Goal: Task Accomplishment & Management: Manage account settings

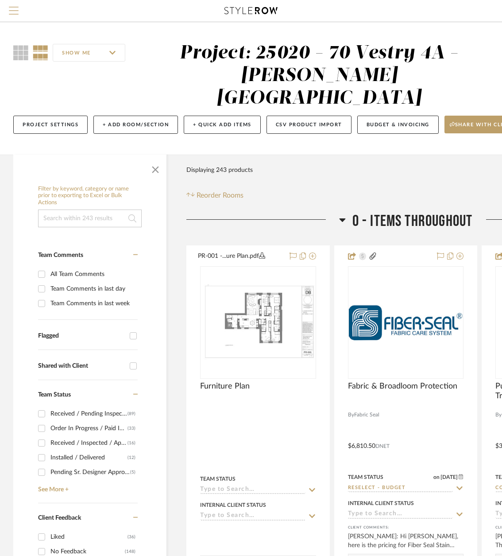
click at [16, 13] on span "Menu" at bounding box center [14, 13] width 10 height 13
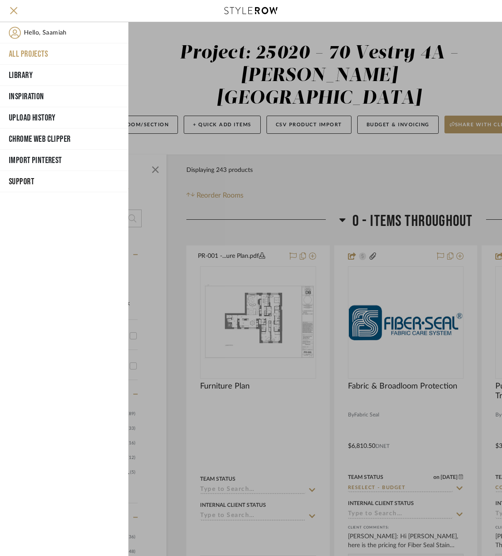
click at [35, 52] on button "All Projects" at bounding box center [64, 53] width 128 height 21
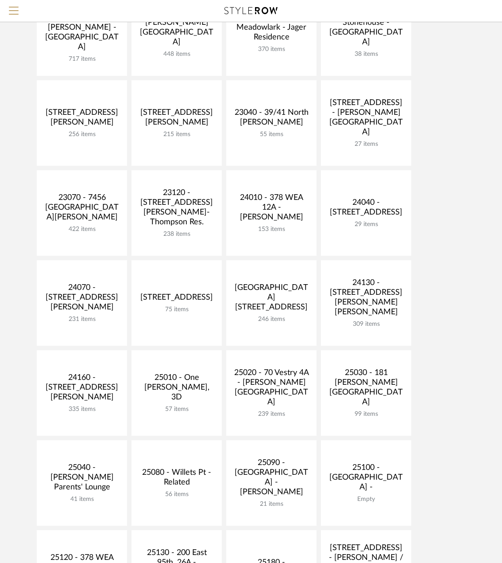
scroll to position [133, 0]
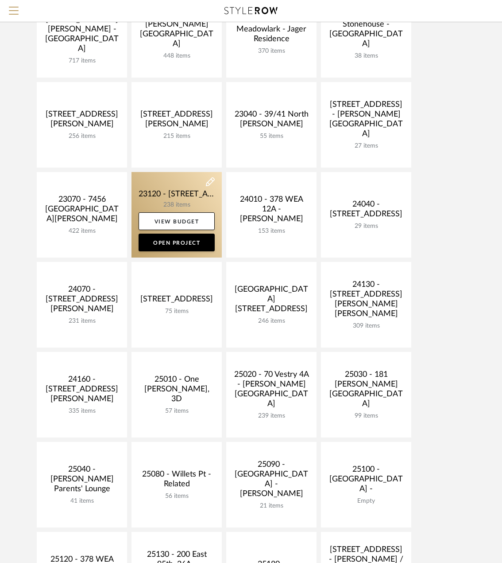
click at [165, 192] on link at bounding box center [177, 215] width 90 height 86
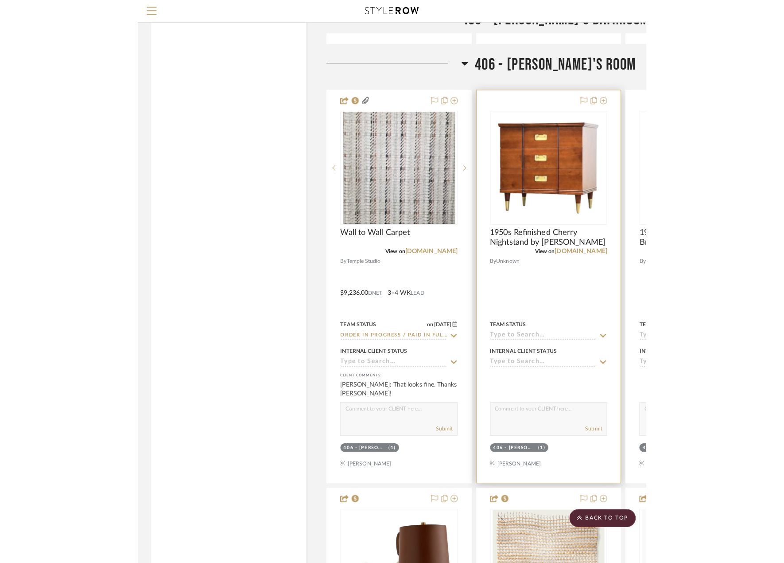
scroll to position [23263, 0]
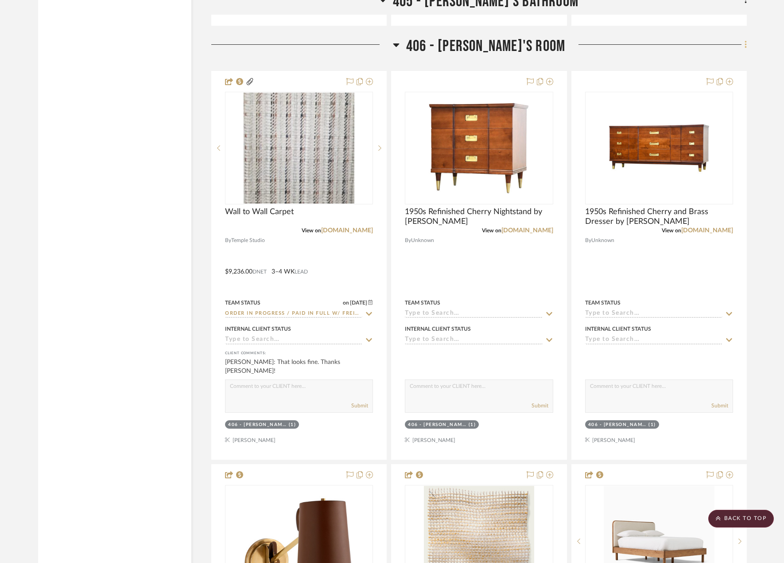
click at [502, 45] on icon at bounding box center [746, 45] width 2 height 8
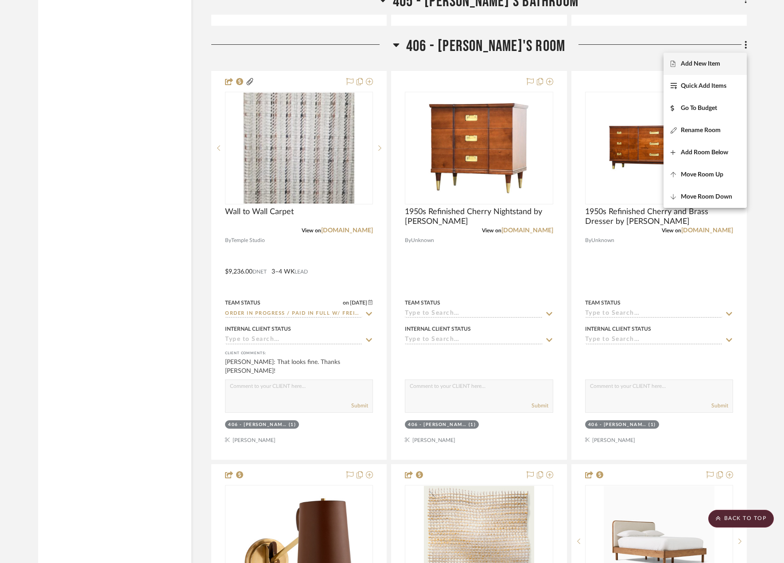
click at [502, 62] on span "Add New Item" at bounding box center [700, 64] width 39 height 8
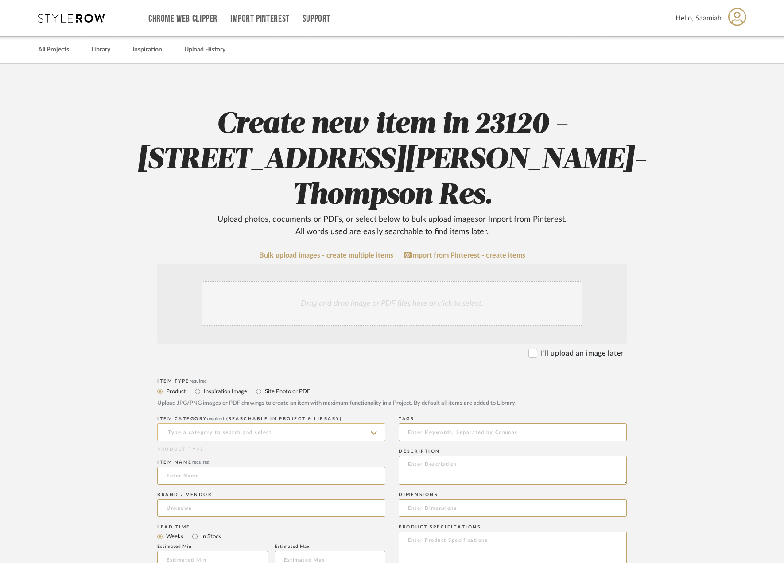
click at [204, 423] on input at bounding box center [271, 432] width 228 height 18
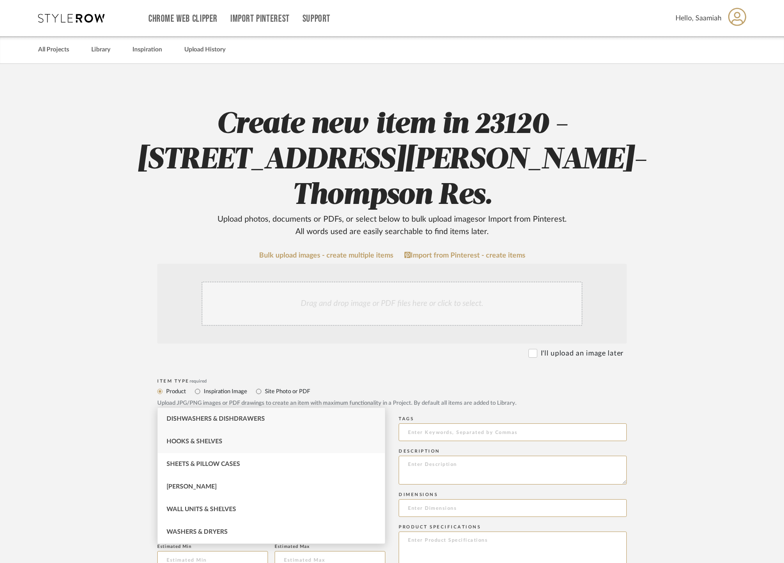
click at [234, 439] on div "Hooks & Shelves" at bounding box center [271, 441] width 227 height 23
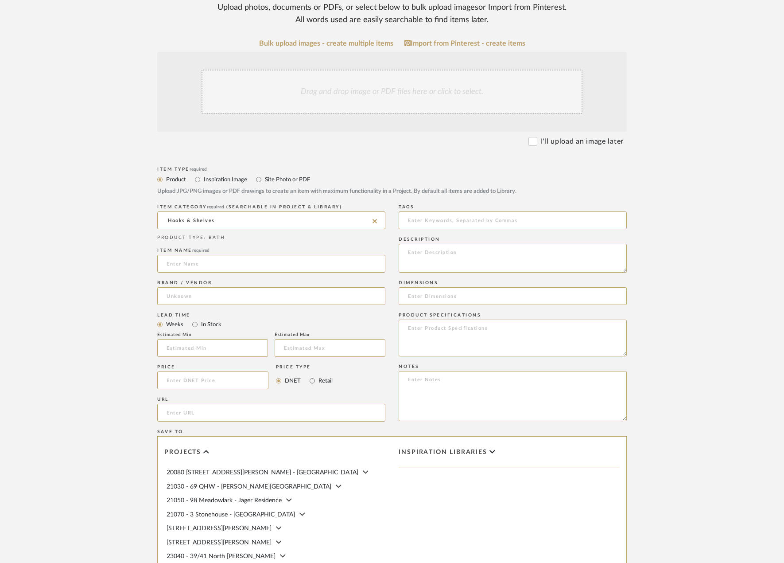
scroll to position [222, 0]
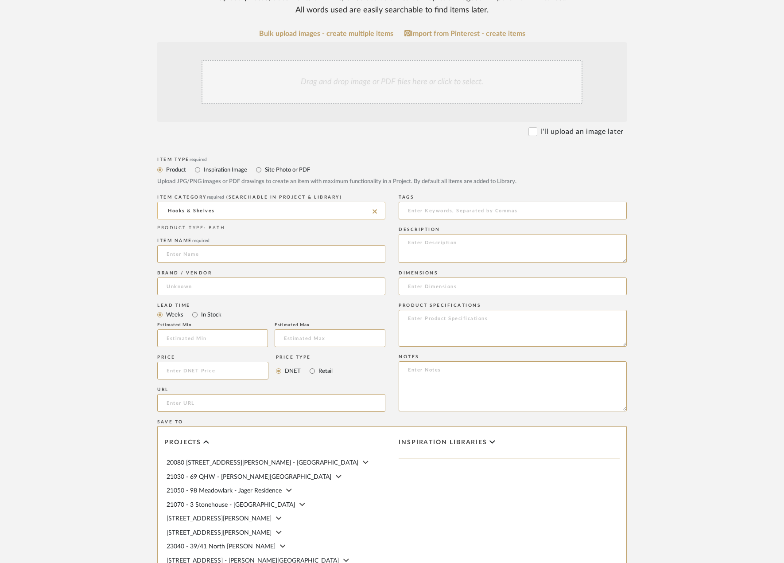
click at [253, 202] on input "Hooks & Shelves" at bounding box center [271, 211] width 228 height 18
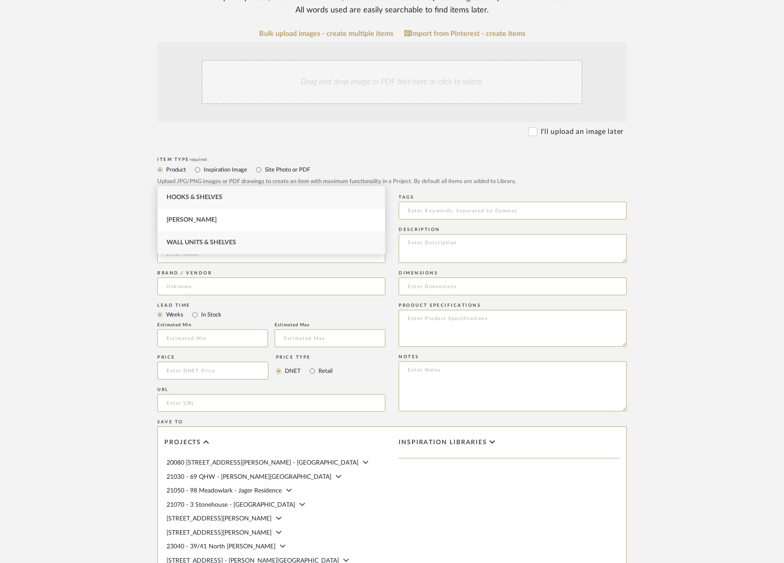
click at [236, 241] on span "Wall Units & Shelves" at bounding box center [202, 242] width 70 height 6
type input "Wall Units & Shelves"
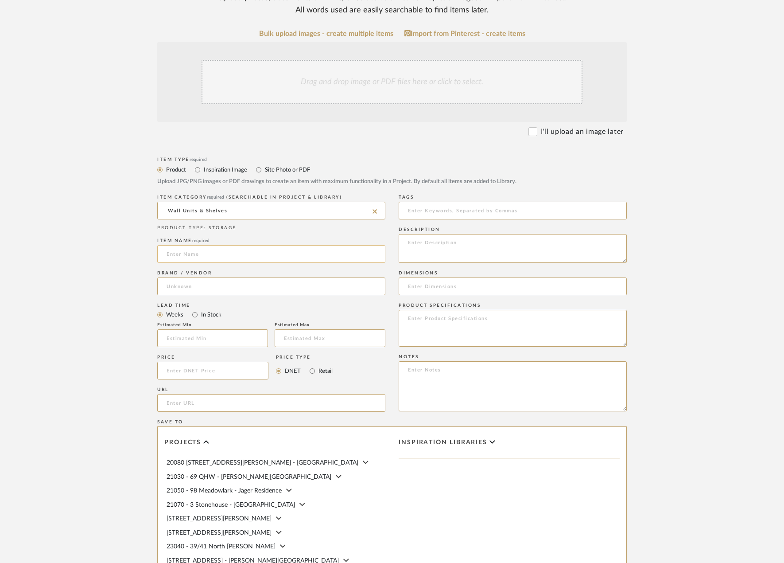
click at [218, 245] on input at bounding box center [271, 254] width 228 height 18
paste input "Aksel Inlay Mahogany Floating Shelf"
click at [204, 277] on input at bounding box center [271, 286] width 228 height 18
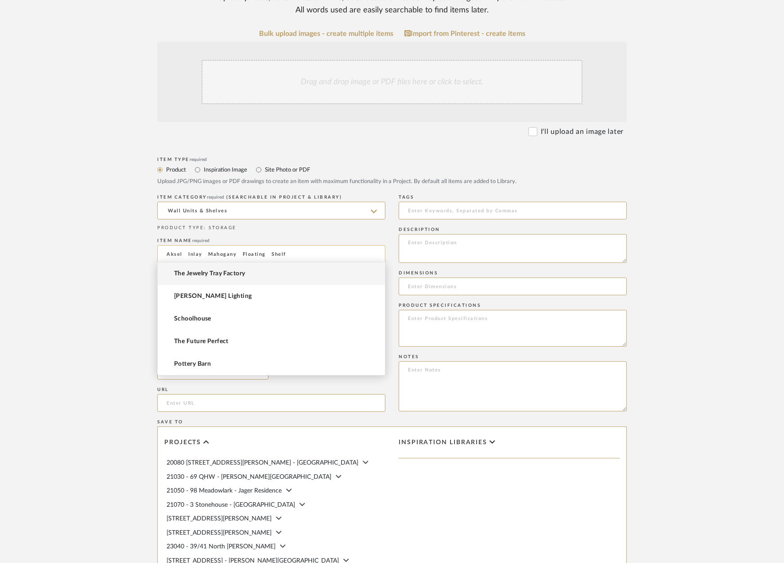
click at [186, 245] on input "Aksel Inlay Mahogany Floating Shelf" at bounding box center [271, 254] width 228 height 18
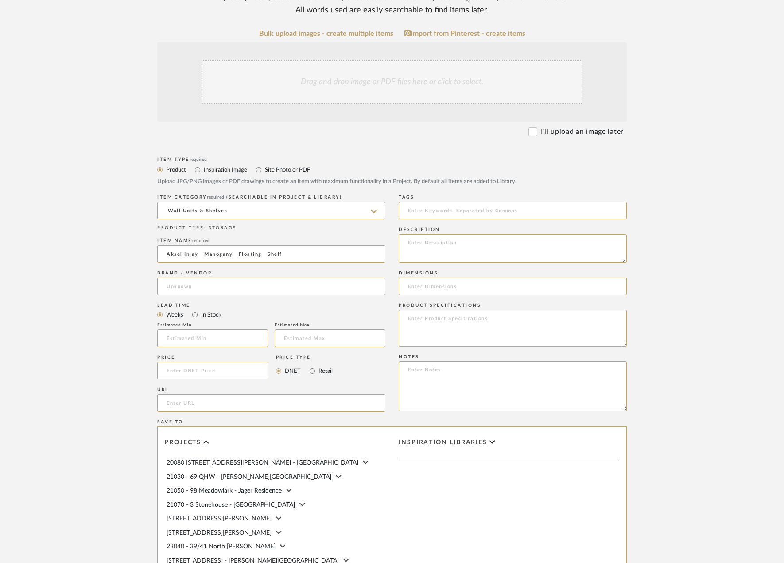
drag, startPoint x: 166, startPoint y: 217, endPoint x: 140, endPoint y: 213, distance: 25.9
click at [141, 215] on form "Bulk upload images - create multiple items Import from Pinterest - create items…" at bounding box center [392, 351] width 564 height 642
click at [202, 245] on input "Aksel Inlay Mahogany Floating Shelf" at bounding box center [271, 254] width 228 height 18
drag, startPoint x: 233, startPoint y: 219, endPoint x: 228, endPoint y: 220, distance: 4.9
click at [228, 245] on input "Aksel Inlay Mahogany Floating Shelf" at bounding box center [271, 254] width 228 height 18
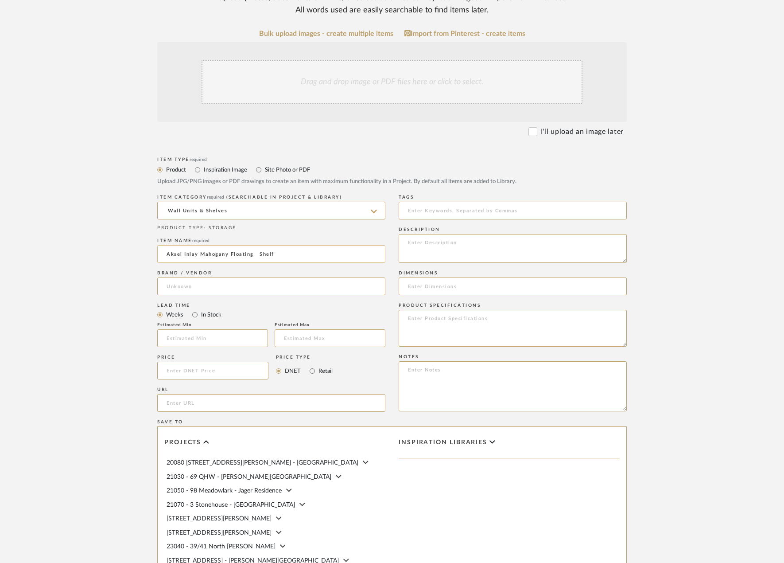
drag, startPoint x: 257, startPoint y: 219, endPoint x: 251, endPoint y: 221, distance: 5.6
click at [251, 245] on input "Aksel Inlay Mahogany Floating Shelf" at bounding box center [271, 254] width 228 height 18
type input "Aksel Inlay Mahogany Floating Shelf"
click at [238, 277] on input at bounding box center [271, 286] width 228 height 18
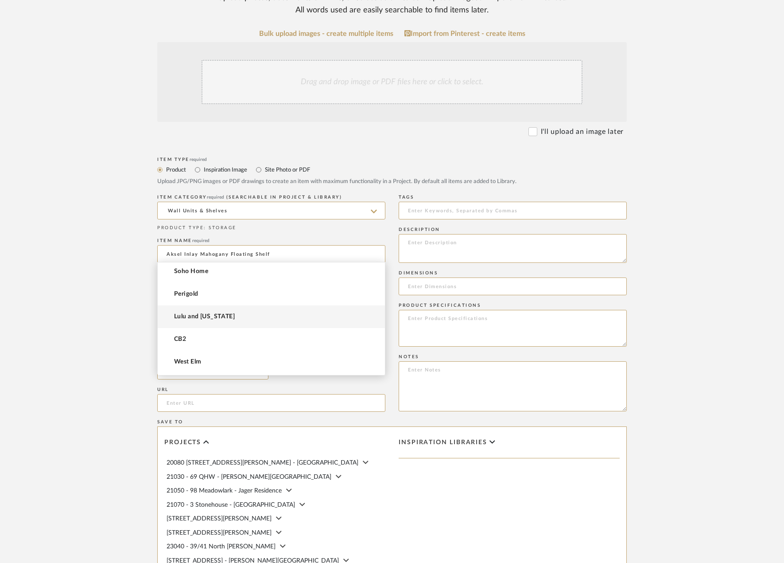
scroll to position [0, 0]
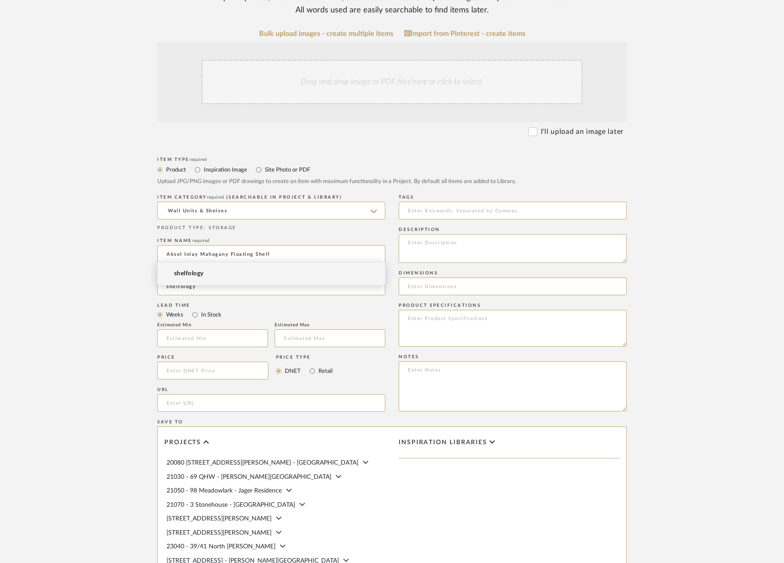
type input "shelfology"
click at [225, 272] on mat-option "shelfology" at bounding box center [271, 273] width 227 height 23
click at [250, 394] on input "url" at bounding box center [271, 403] width 228 height 18
paste input "[URL][DOMAIN_NAME]"
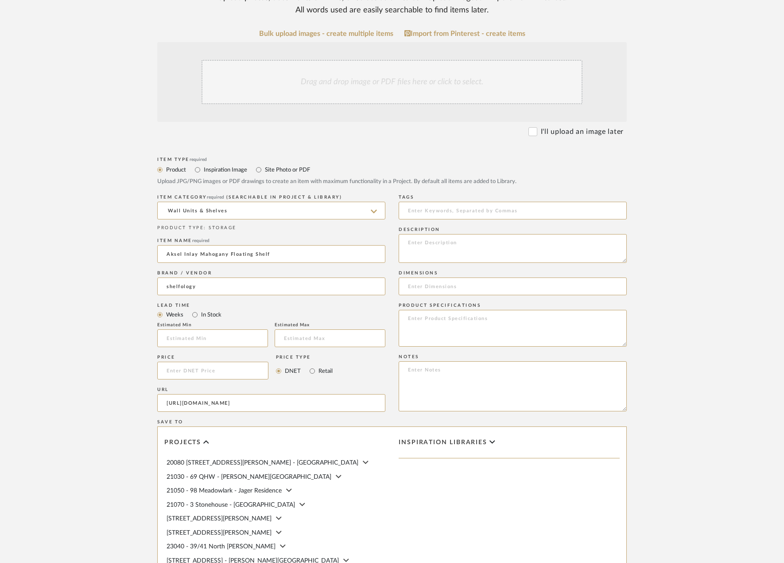
type input "[URL][DOMAIN_NAME]"
click at [105, 253] on upload-items "Create new item in 23120 - [STREET_ADDRESS][PERSON_NAME]-Thompson Res. Upload p…" at bounding box center [392, 268] width 784 height 852
click at [487, 277] on input at bounding box center [513, 286] width 228 height 18
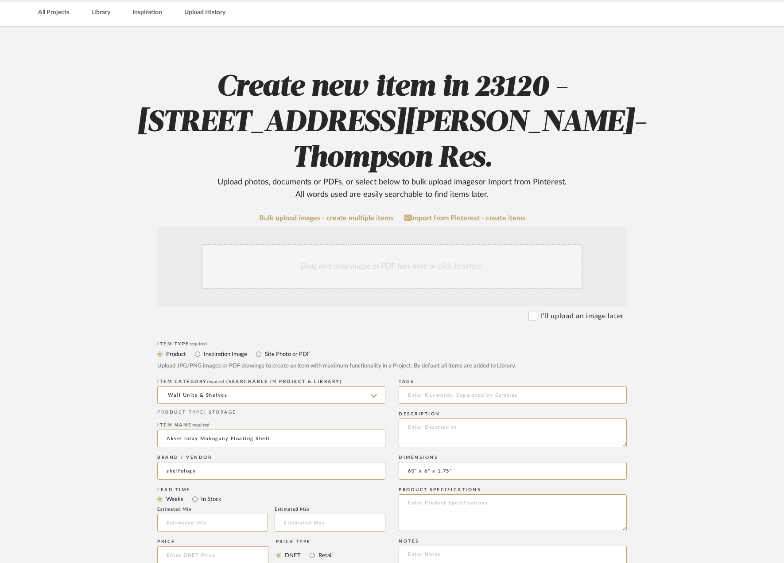
scroll to position [4, 0]
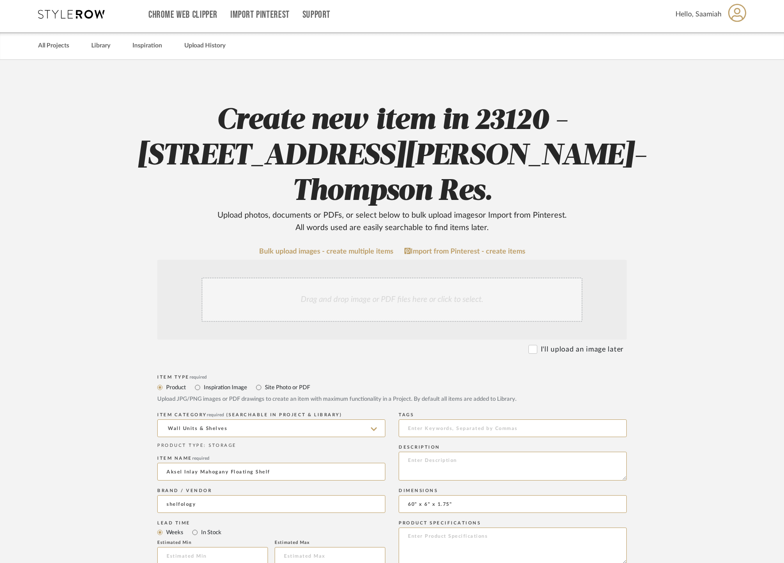
type input "60" x 6" x 1.75""
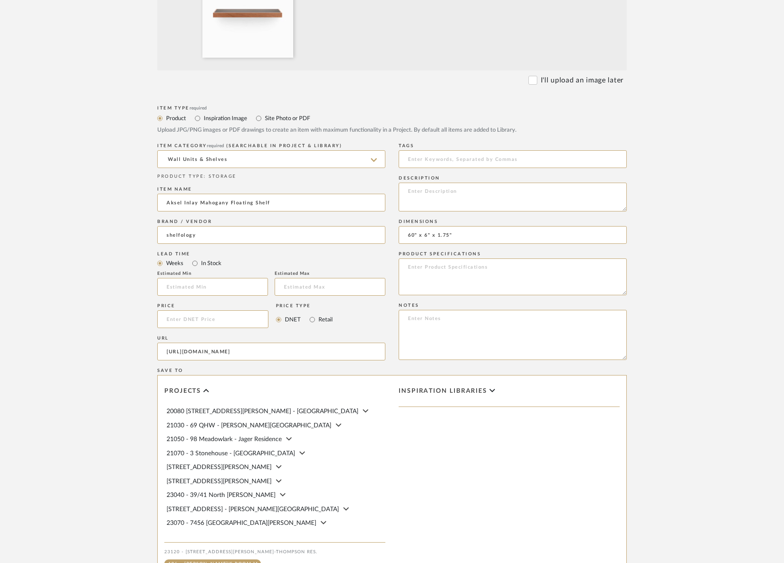
scroll to position [453, 0]
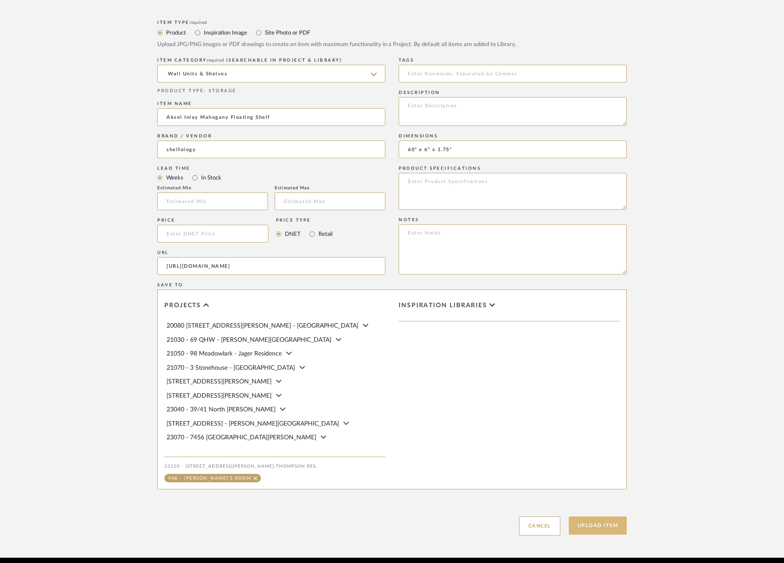
click at [502, 516] on button "Upload Item" at bounding box center [598, 525] width 58 height 18
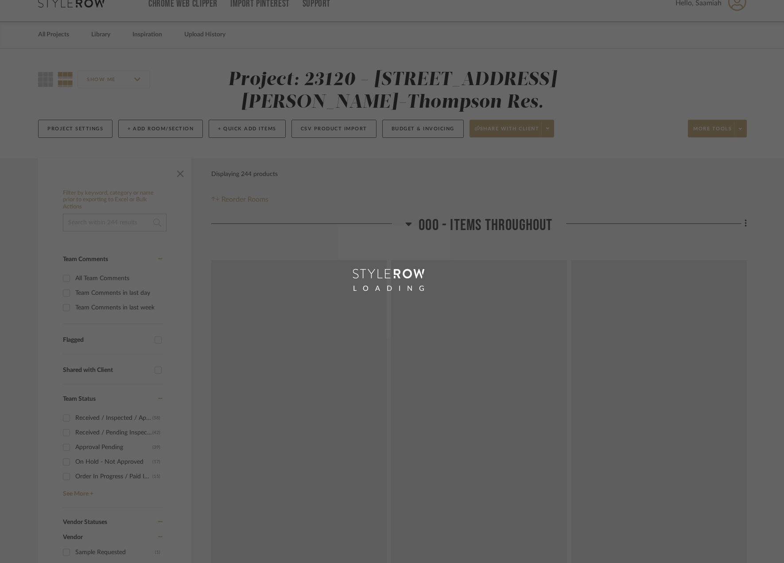
scroll to position [0, 0]
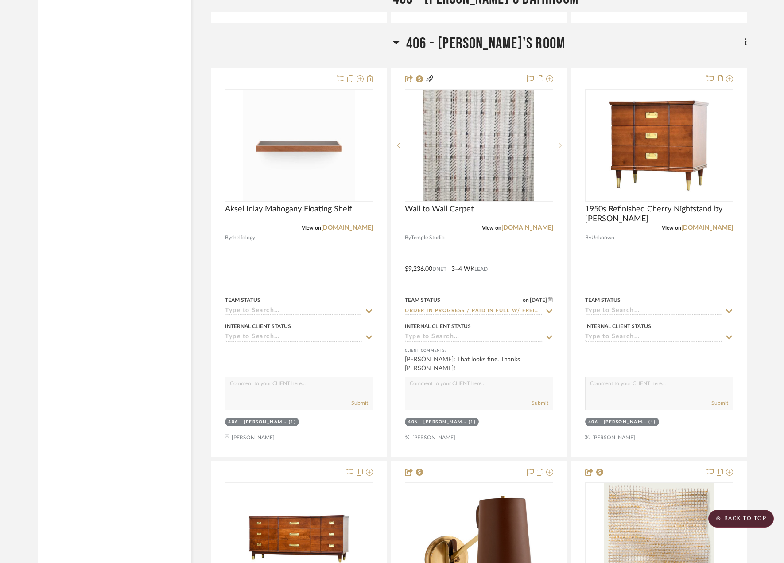
scroll to position [23259, 0]
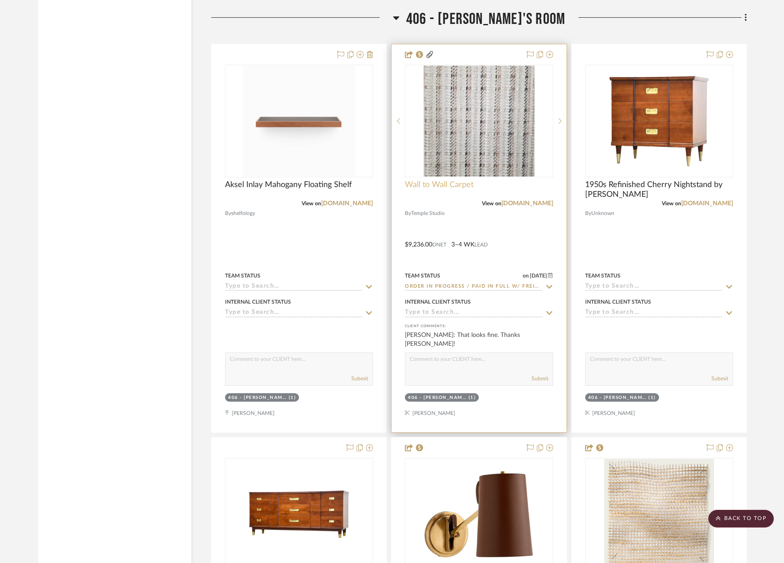
click at [440, 182] on span "Wall to Wall Carpet" at bounding box center [439, 185] width 69 height 10
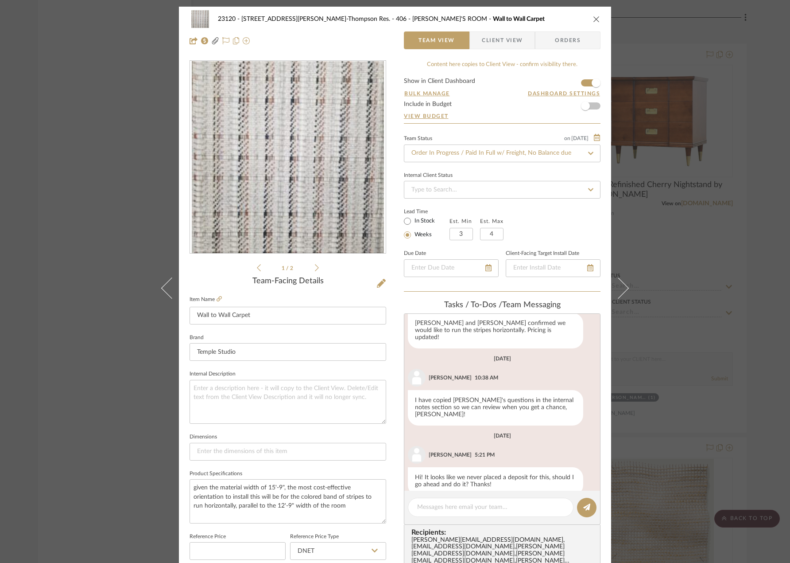
scroll to position [177, 0]
click at [502, 196] on div "23120 - [STREET_ADDRESS][PERSON_NAME]-Thompson Res. 406 - [PERSON_NAME]'S ROOM …" at bounding box center [395, 281] width 790 height 563
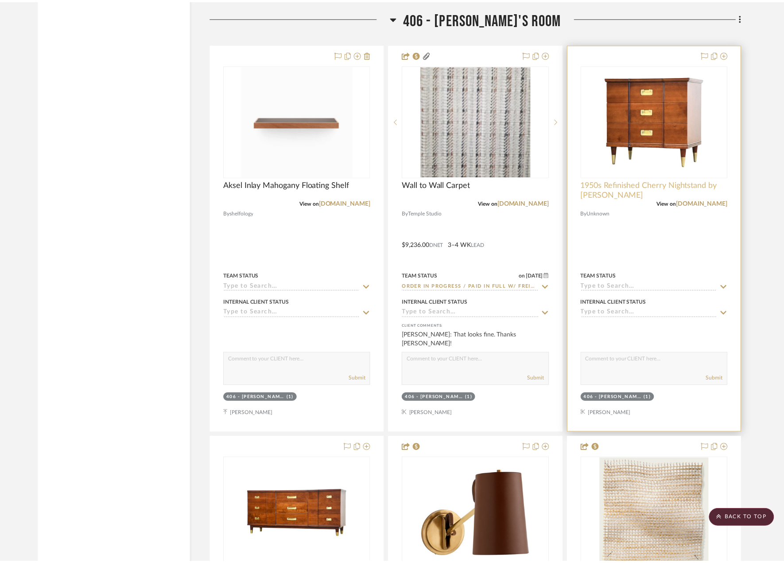
scroll to position [23259, 0]
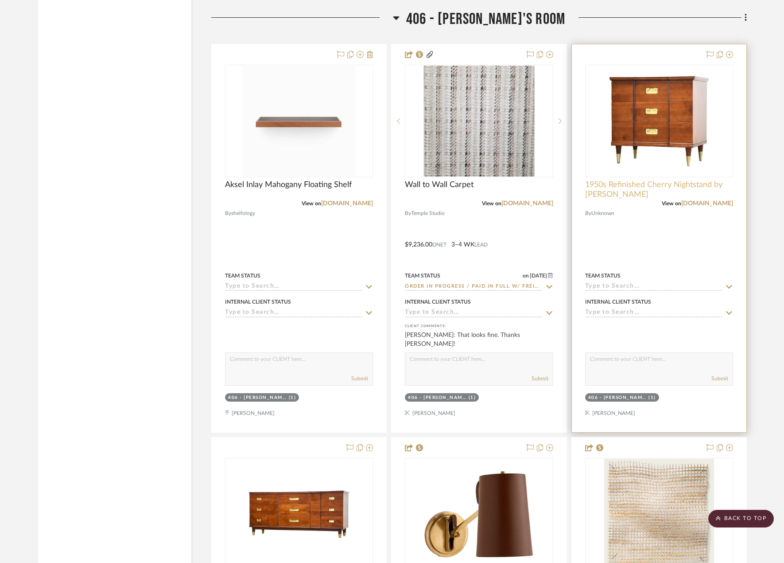
click at [502, 184] on span "1950s Refinished Cherry Nightstand by [PERSON_NAME]" at bounding box center [659, 189] width 148 height 19
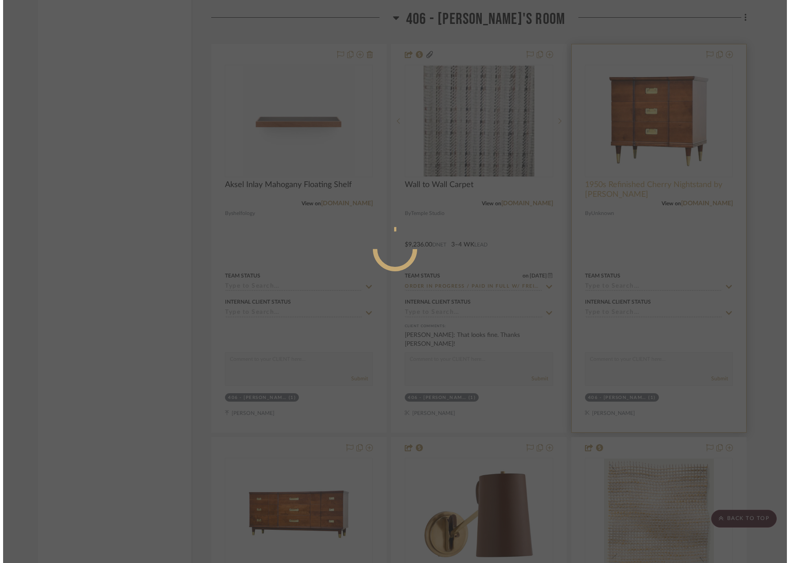
scroll to position [0, 0]
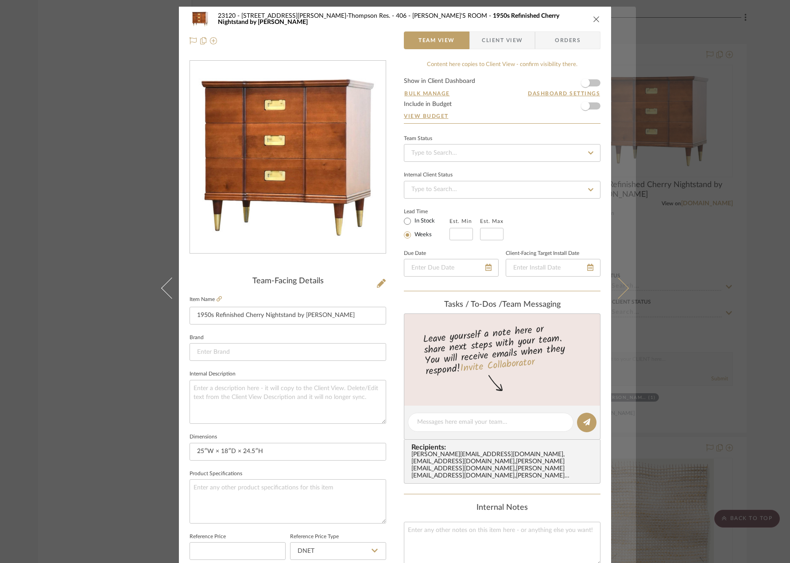
click at [502, 286] on icon at bounding box center [618, 287] width 21 height 21
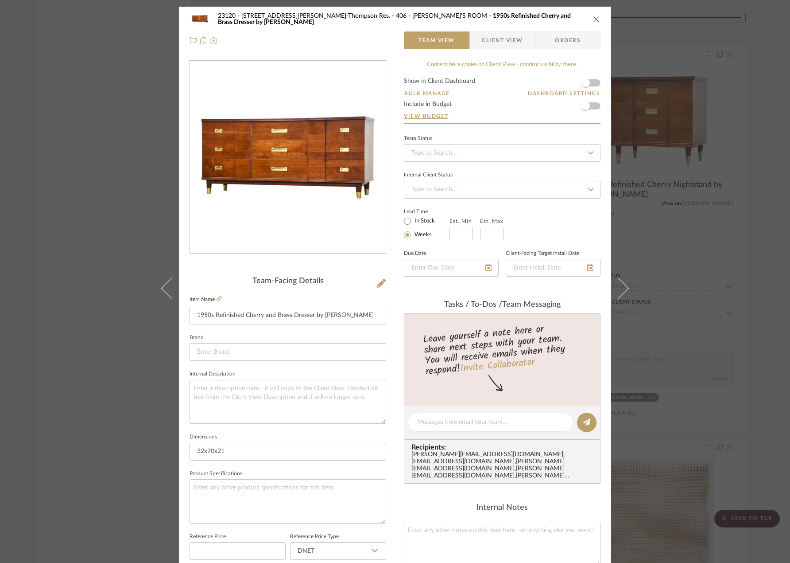
click at [483, 41] on span "Client View" at bounding box center [502, 40] width 41 height 18
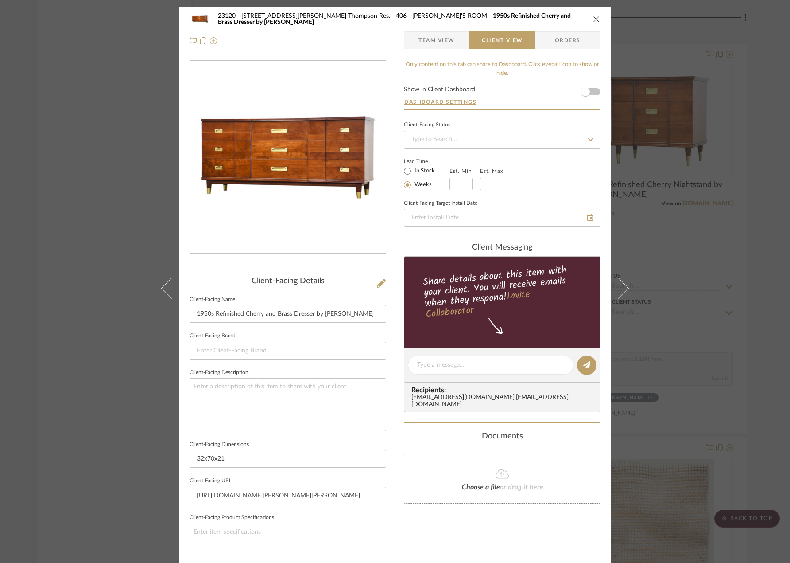
click at [502, 183] on div "23120 - [STREET_ADDRESS][PERSON_NAME]-Thompson Res. 406 - [PERSON_NAME]'S ROOM …" at bounding box center [395, 281] width 790 height 563
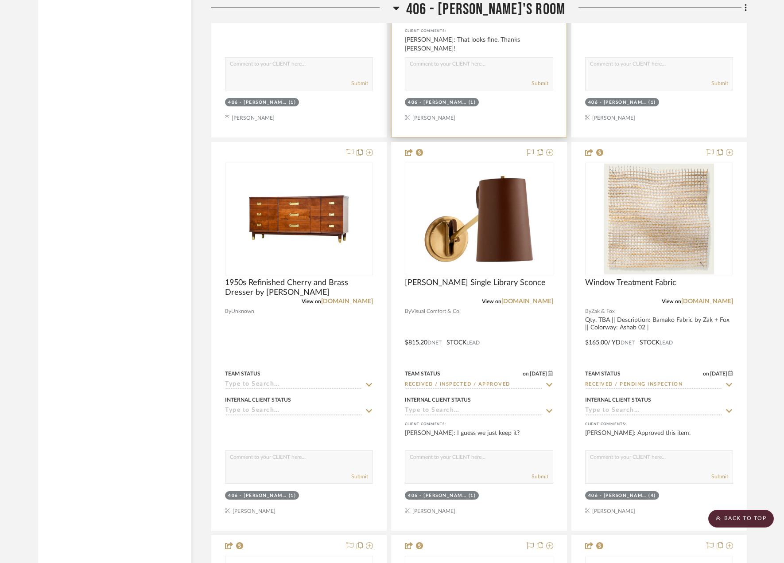
scroll to position [23614, 0]
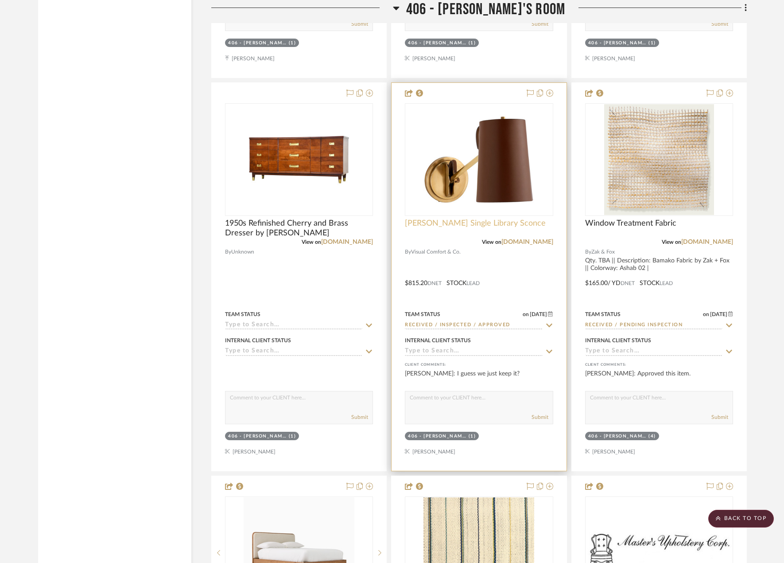
click at [473, 221] on span "[PERSON_NAME] Single Library Sconce" at bounding box center [475, 223] width 141 height 10
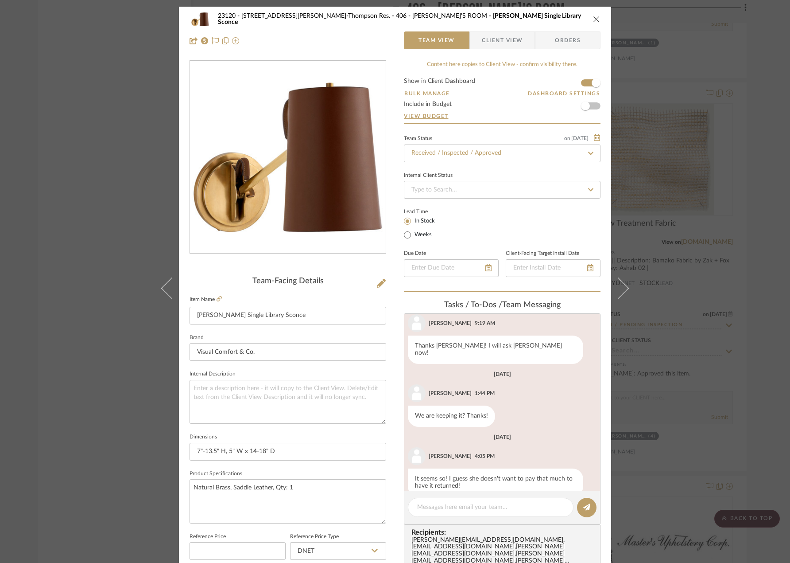
scroll to position [292, 0]
click at [486, 47] on span "Client View" at bounding box center [502, 40] width 41 height 18
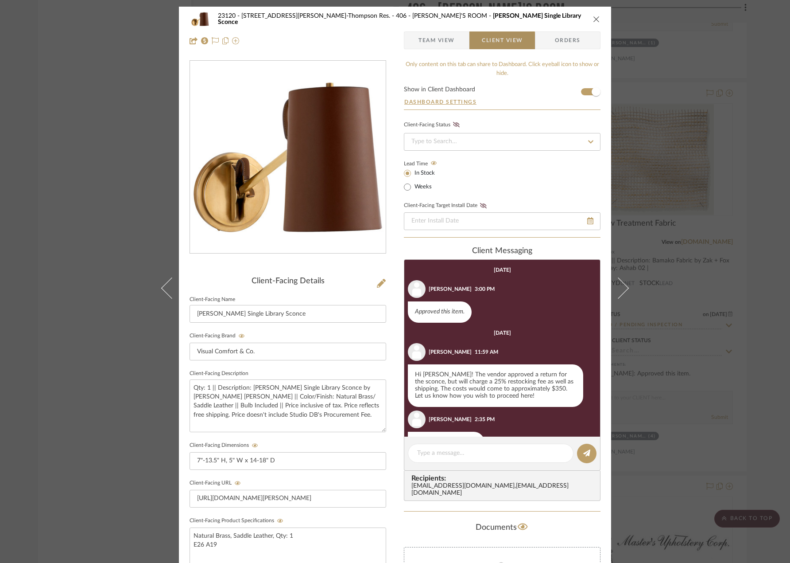
scroll to position [27, 0]
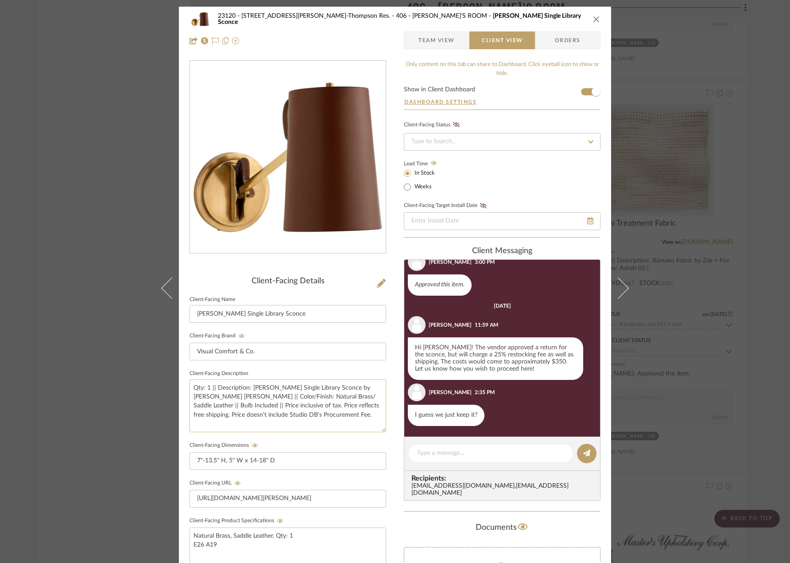
drag, startPoint x: 288, startPoint y: 415, endPoint x: 191, endPoint y: 386, distance: 101.2
click at [191, 386] on textarea "Qty: 1 || Description: [PERSON_NAME] Single Library Sconce by [PERSON_NAME] [PE…" at bounding box center [288, 405] width 197 height 53
click at [86, 225] on div "23120 - [STREET_ADDRESS][PERSON_NAME]-Thompson Res. 406 - [PERSON_NAME]'S ROOM …" at bounding box center [395, 281] width 790 height 563
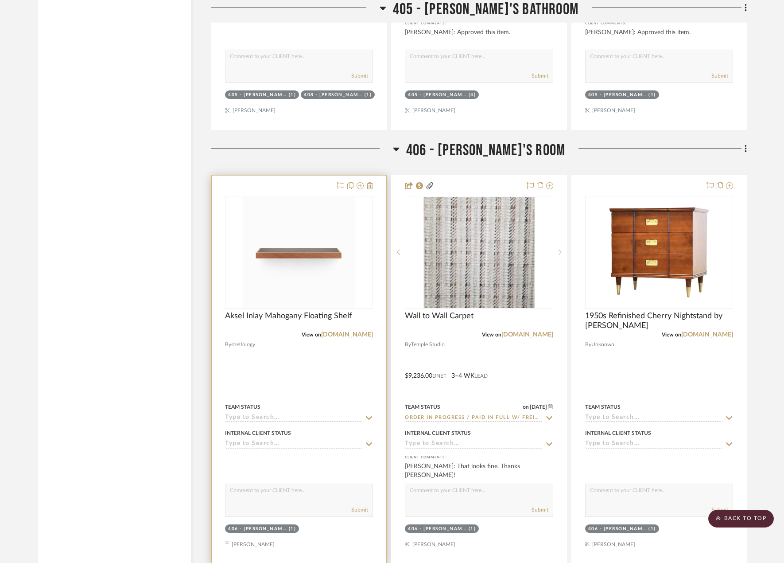
scroll to position [23126, 0]
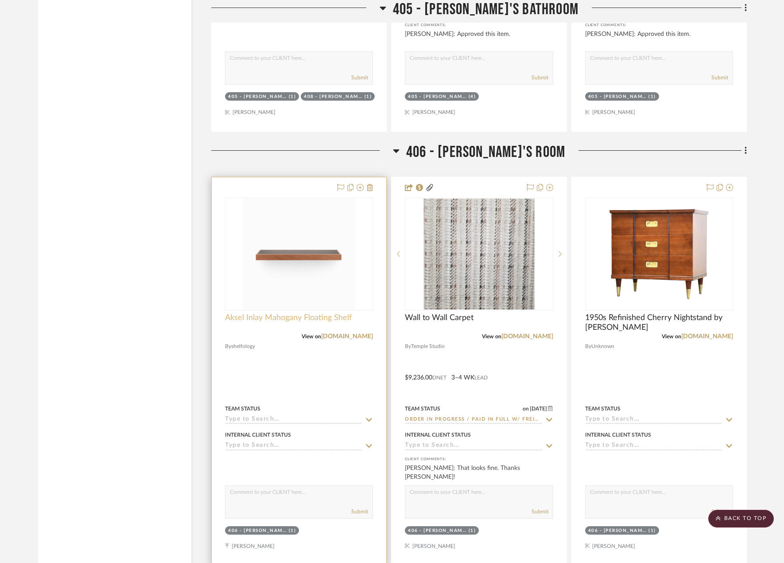
click at [293, 321] on span "Aksel Inlay Mahogany Floating Shelf" at bounding box center [288, 318] width 127 height 10
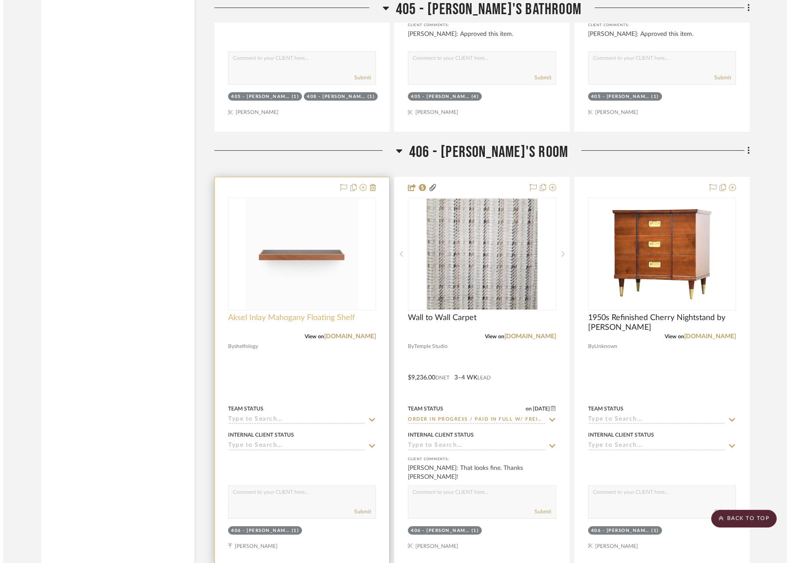
scroll to position [0, 0]
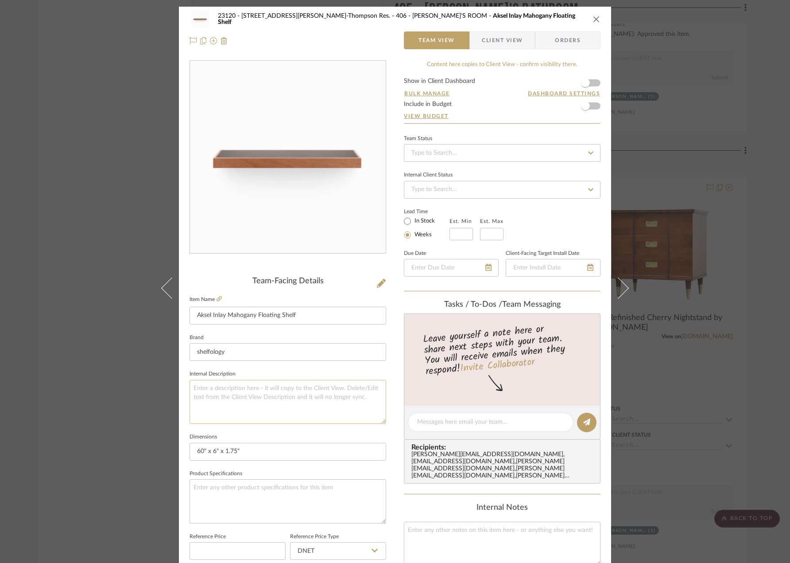
click at [240, 388] on textarea at bounding box center [288, 402] width 197 height 44
paste textarea "Qty: 1 || Description: [PERSON_NAME] Single Library Sconce by [PERSON_NAME] [PE…"
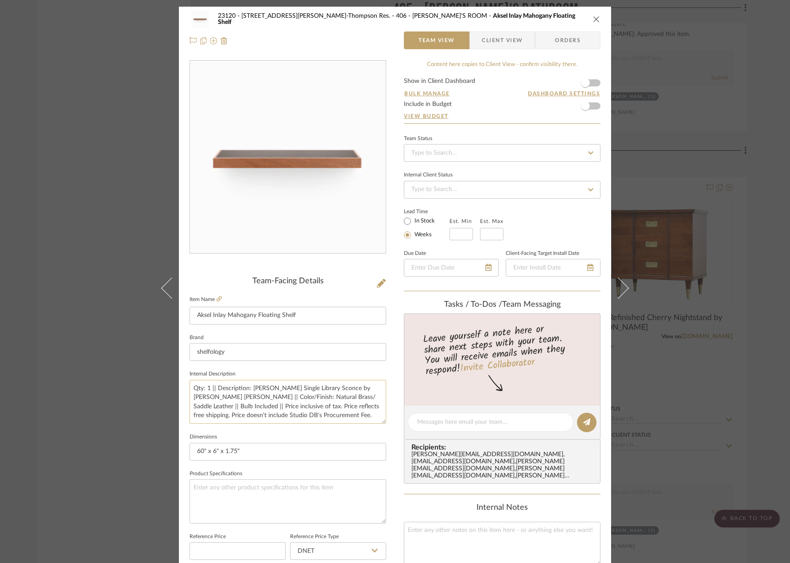
click at [207, 388] on textarea "Qty: 1 || Description: [PERSON_NAME] Single Library Sconce by [PERSON_NAME] [PE…" at bounding box center [288, 402] width 197 height 44
type textarea "Qty: 2 || Description: [PERSON_NAME] Single Library Sconce by [PERSON_NAME] [PE…"
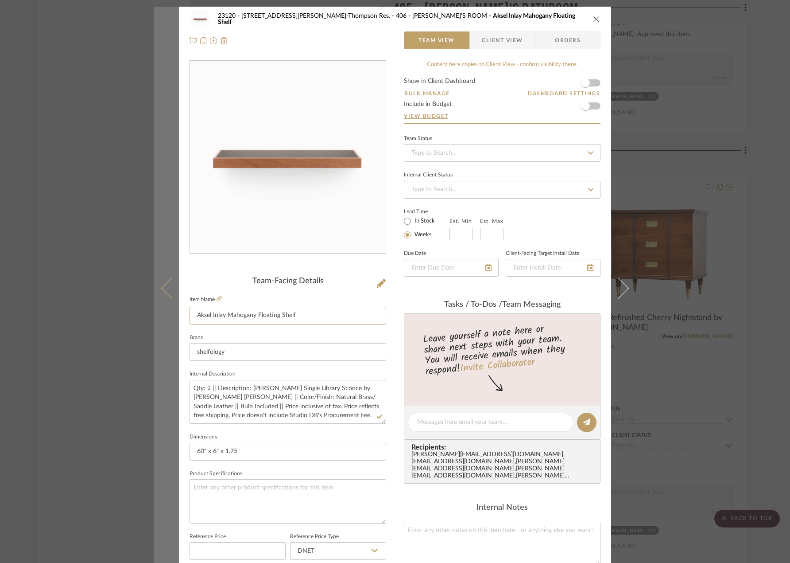
drag, startPoint x: 294, startPoint y: 316, endPoint x: 174, endPoint y: 325, distance: 120.4
click at [174, 325] on mat-dialog-content "23120 - [STREET_ADDRESS][PERSON_NAME]-Thompson Res. 406 - [PERSON_NAME]'S ROOM …" at bounding box center [395, 416] width 482 height 818
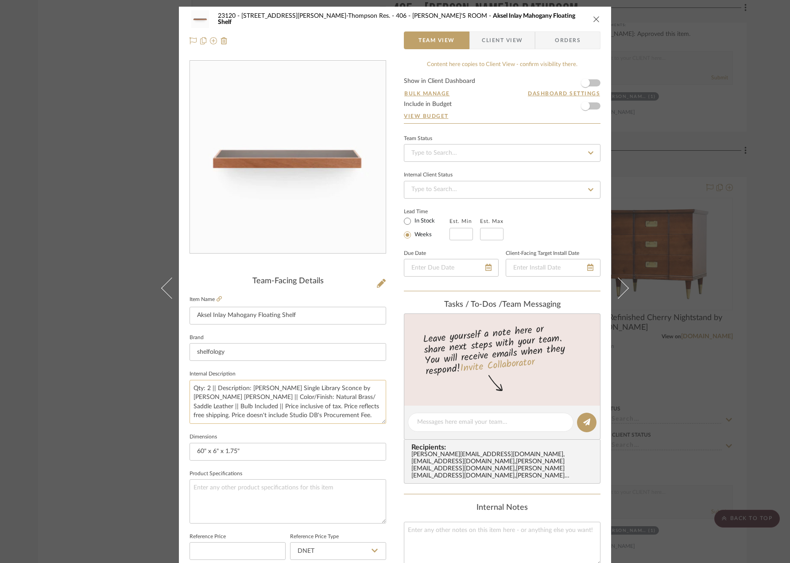
drag, startPoint x: 249, startPoint y: 388, endPoint x: 328, endPoint y: 388, distance: 78.9
click at [328, 388] on textarea "Qty: 2 || Description: [PERSON_NAME] Single Library Sconce by [PERSON_NAME] [PE…" at bounding box center [288, 402] width 197 height 44
paste textarea "Aksel Inlay Mahogany Floating Shelf"
drag, startPoint x: 355, startPoint y: 386, endPoint x: 210, endPoint y: 400, distance: 146.4
click at [210, 400] on textarea "Qty: 2 || Description: Aksel Inlay Mahogany Floating Shelf by [PERSON_NAME] [PE…" at bounding box center [288, 402] width 197 height 44
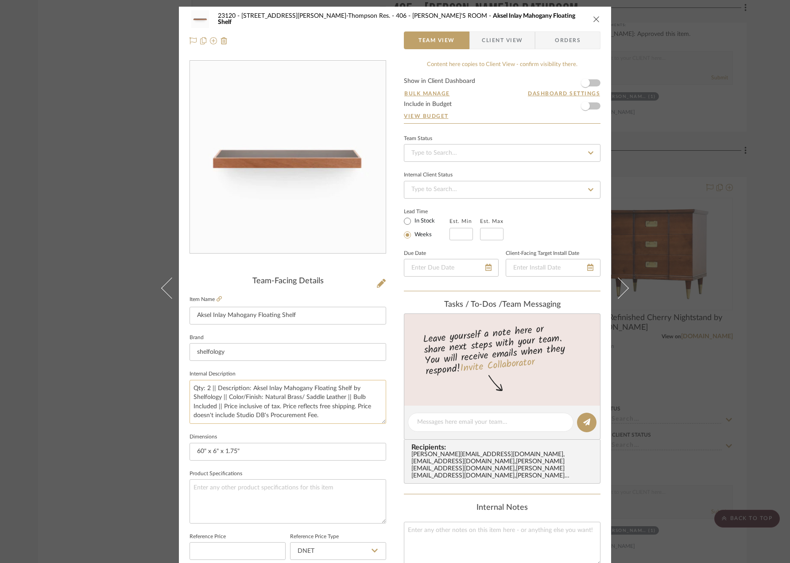
drag, startPoint x: 262, startPoint y: 396, endPoint x: 342, endPoint y: 397, distance: 79.3
click at [342, 397] on textarea "Qty: 2 || Description: Aksel Inlay Mahogany Floating Shelf by Shelfology || Col…" at bounding box center [288, 402] width 197 height 44
drag, startPoint x: 324, startPoint y: 405, endPoint x: 333, endPoint y: 390, distance: 16.9
click at [333, 392] on textarea "Qty: 2 || Description: Aksel Inlay Mahogany Floating Shelf by Shelfology || Col…" at bounding box center [288, 402] width 197 height 44
click at [348, 395] on textarea "Qty: 2 || Description: Aksel Inlay Mahogany Floating Shelf by Shelfology || Col…" at bounding box center [288, 402] width 197 height 44
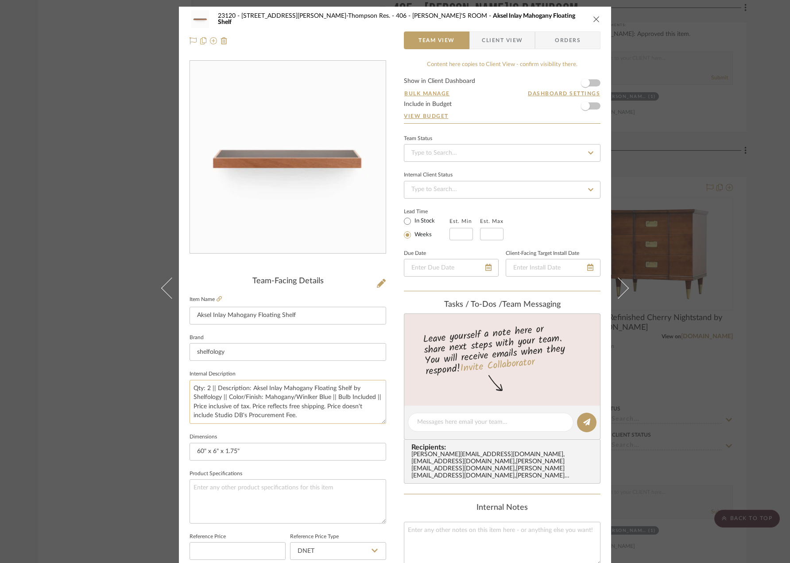
drag, startPoint x: 335, startPoint y: 395, endPoint x: 323, endPoint y: 408, distance: 17.2
click at [323, 408] on textarea "Qty: 2 || Description: Aksel Inlay Mahogany Floating Shelf by Shelfology || Col…" at bounding box center [288, 402] width 197 height 44
type textarea "Qty: 2 || Description: Aksel Inlay Mahogany Floating Shelf by Shelfology || Col…"
click at [299, 439] on fieldset "Dimensions 60" x 6" x 1.75"" at bounding box center [288, 446] width 197 height 30
click at [307, 400] on textarea "Qty: 2 || Description: Aksel Inlay Mahogany Floating Shelf by Shelfology || Col…" at bounding box center [288, 402] width 197 height 44
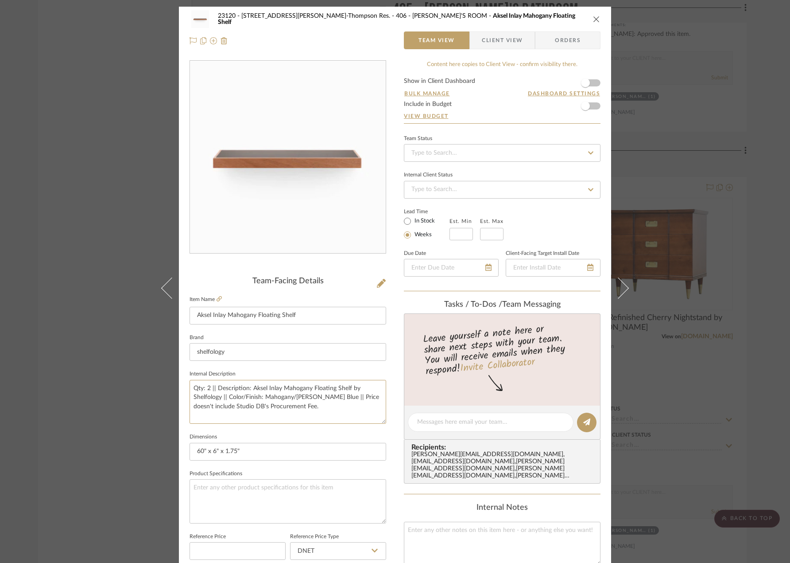
type textarea "Qty: 2 || Description: Aksel Inlay Mahogany Floating Shelf by Shelfology || Col…"
click at [317, 430] on sr-form-field "Internal Description Qty: 2 || Description: Aksel Inlay Mahogany Floating Shelf…" at bounding box center [288, 399] width 197 height 63
click at [495, 153] on input at bounding box center [502, 153] width 197 height 18
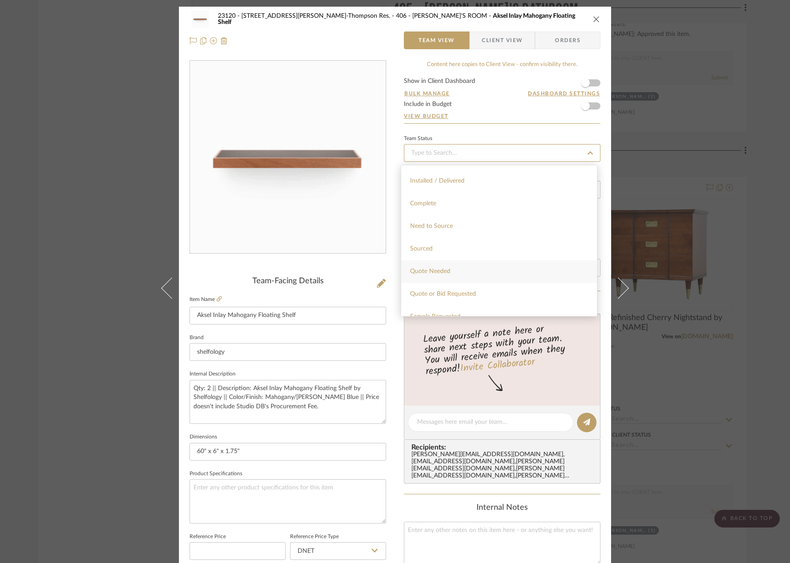
scroll to position [266, 0]
click at [455, 272] on span "Sample Requested" at bounding box center [435, 272] width 51 height 6
type input "[DATE]"
type input "Sample Requested"
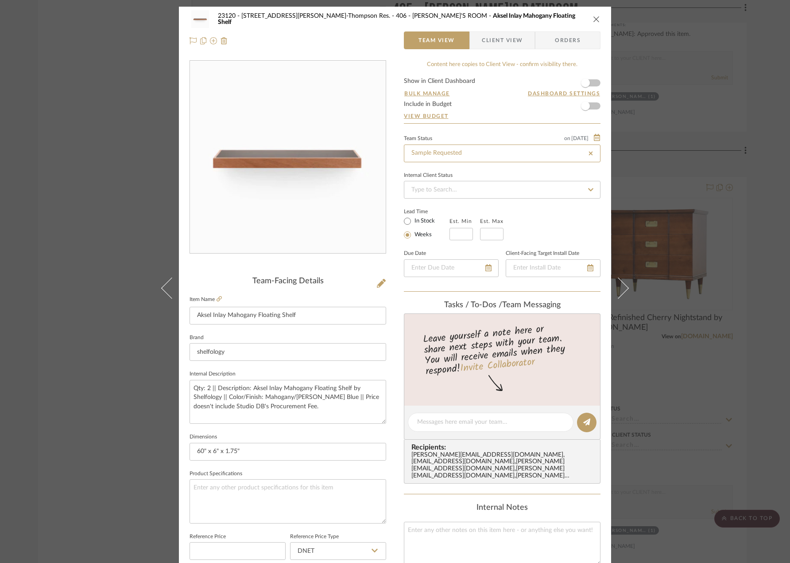
type input "[DATE]"
type input "Sample Requested"
click at [391, 187] on div "23120 - [STREET_ADDRESS][PERSON_NAME]-Thompson Res. 406 - [PERSON_NAME]'S ROOM …" at bounding box center [395, 416] width 432 height 818
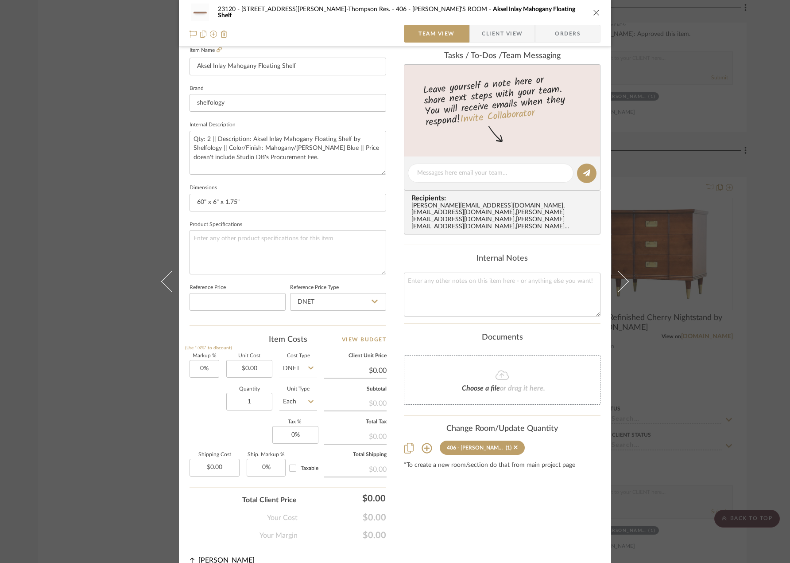
scroll to position [262, 0]
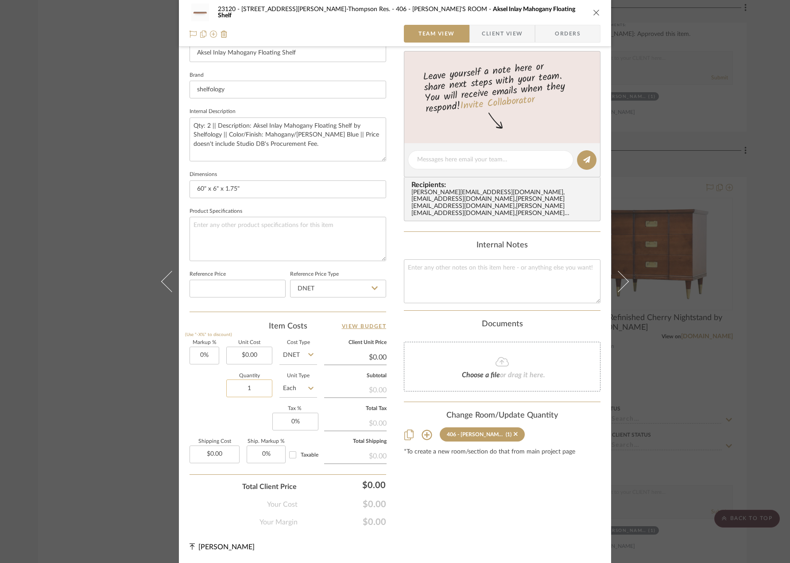
click at [254, 387] on input "1" at bounding box center [249, 388] width 46 height 18
type input "2"
click at [502, 482] on div "Content here copies to Client View - confirm visibility there. Show in Client D…" at bounding box center [502, 162] width 197 height 729
click at [255, 356] on input "0.00" at bounding box center [249, 355] width 46 height 18
type input "$820.25"
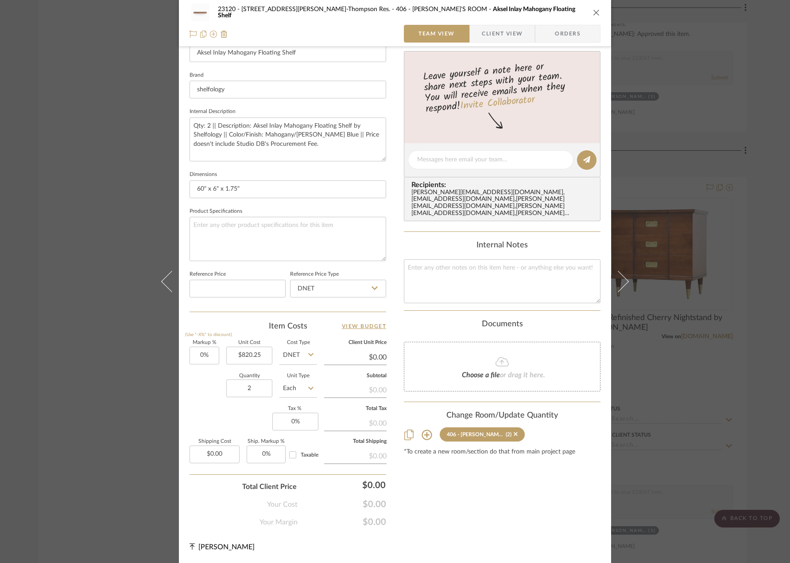
click at [308, 309] on div "Team-Facing Details Item Name Aksel Inlay Mahogany Floating Shelf Brand shelfol…" at bounding box center [288, 162] width 197 height 297
type input "$820.25"
click at [217, 454] on input "0.00" at bounding box center [215, 454] width 50 height 18
type input "$95.31"
click at [442, 496] on div "Content here copies to Client View - confirm visibility there. Show in Client D…" at bounding box center [502, 162] width 197 height 729
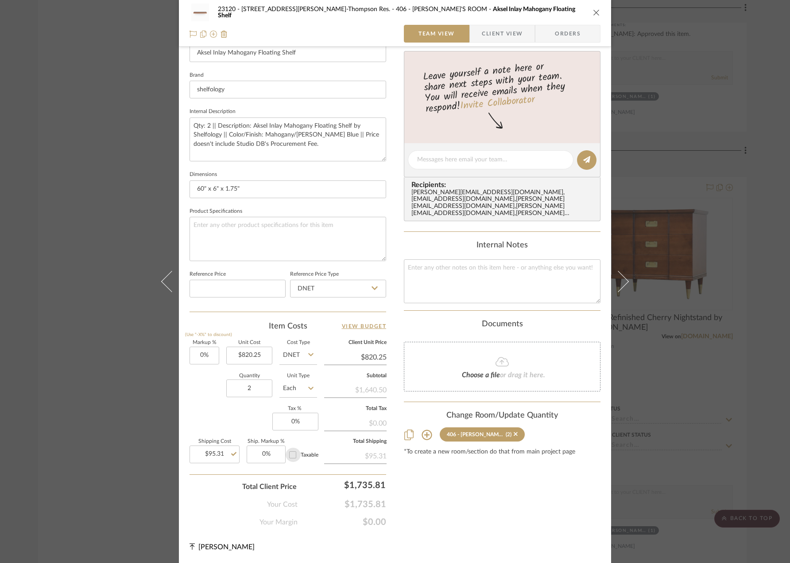
click at [294, 455] on input "Taxable" at bounding box center [293, 454] width 14 height 14
checkbox input "true"
click at [309, 424] on input "0" at bounding box center [295, 421] width 46 height 18
type input "8.875%"
click at [411, 482] on div "Content here copies to Client View - confirm visibility there. Show in Client D…" at bounding box center [502, 162] width 197 height 729
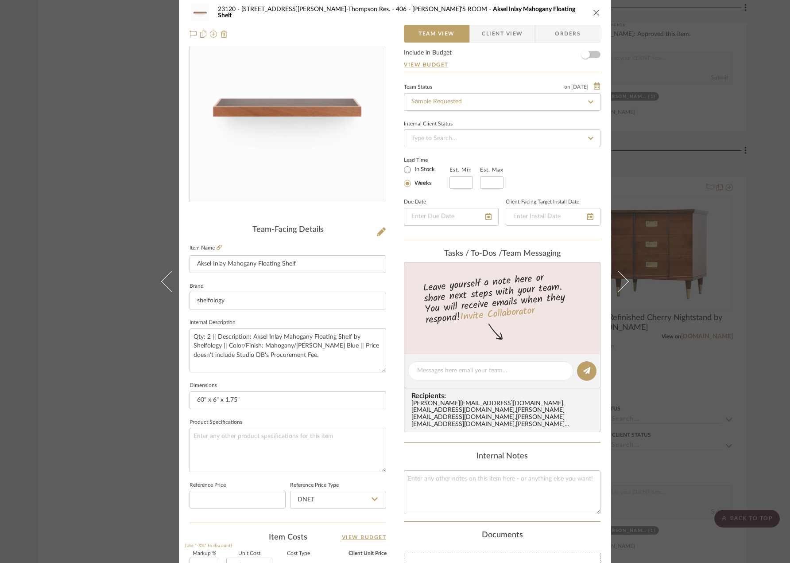
scroll to position [0, 0]
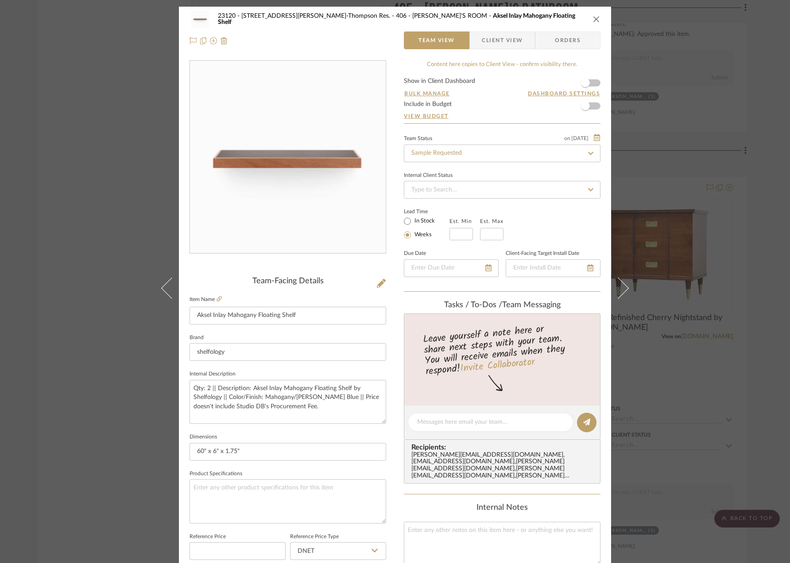
click at [502, 244] on div "23120 - [STREET_ADDRESS][PERSON_NAME]-Thompson Res. 406 - [PERSON_NAME]'S ROOM …" at bounding box center [395, 281] width 790 height 563
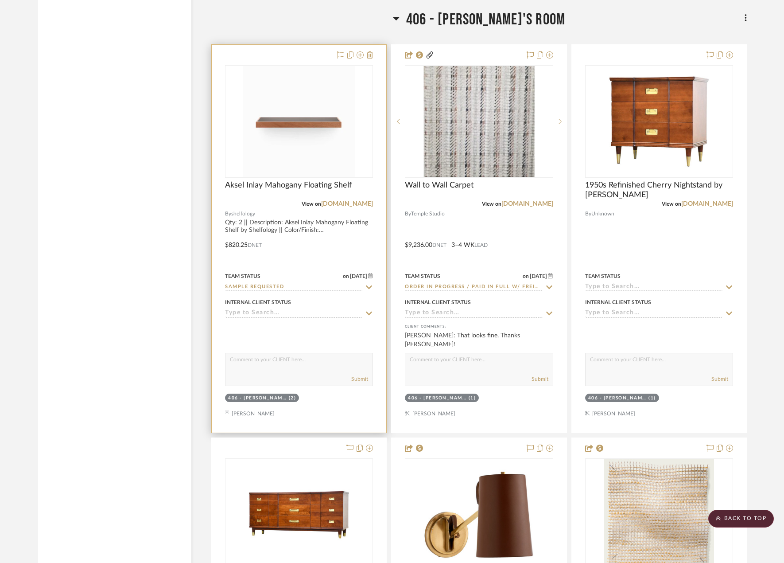
scroll to position [23259, 0]
click at [283, 184] on span "Aksel Inlay Mahogany Floating Shelf" at bounding box center [288, 185] width 127 height 10
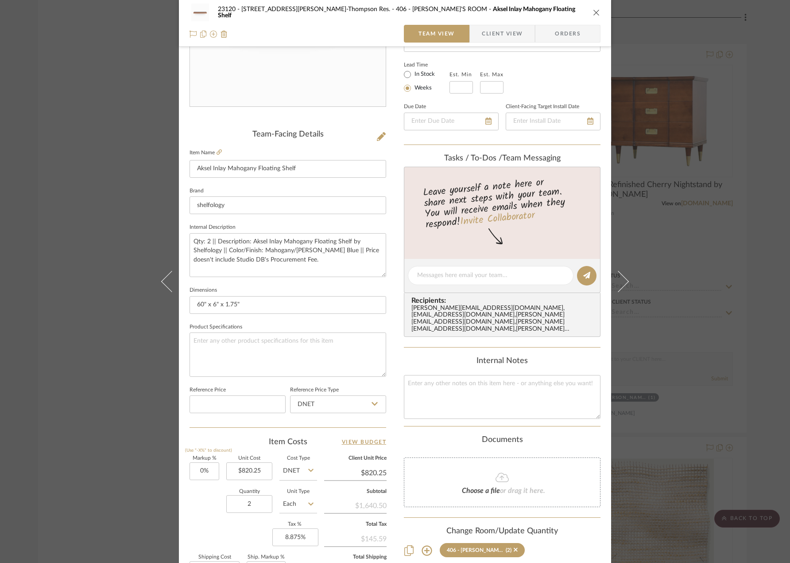
scroll to position [262, 0]
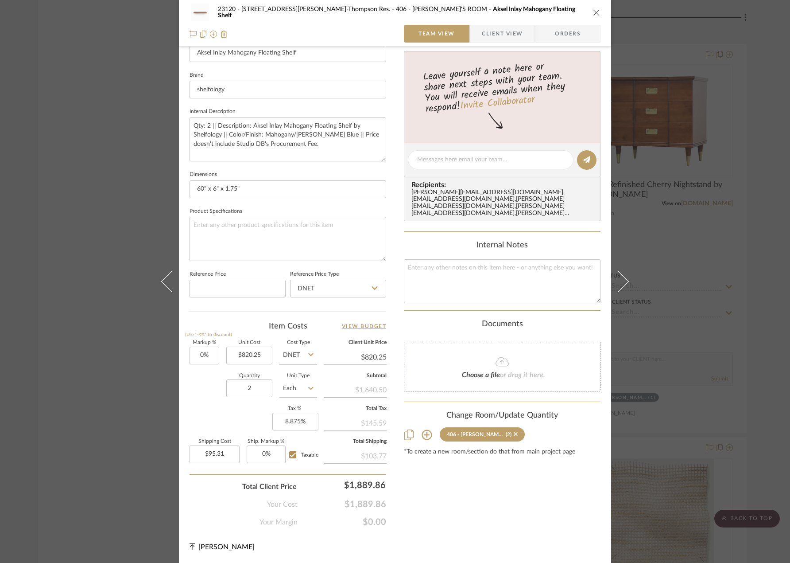
drag, startPoint x: 675, startPoint y: 290, endPoint x: 660, endPoint y: 296, distance: 16.1
click at [502, 296] on div "23120 - [STREET_ADDRESS][PERSON_NAME]-Thompson Res. 406 - [PERSON_NAME]'S ROOM …" at bounding box center [395, 281] width 790 height 563
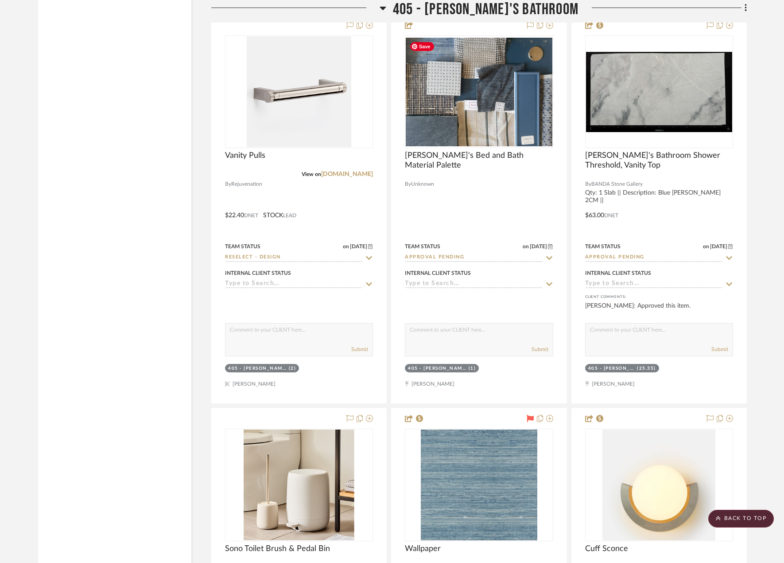
scroll to position [22152, 0]
